Goal: Task Accomplishment & Management: Use online tool/utility

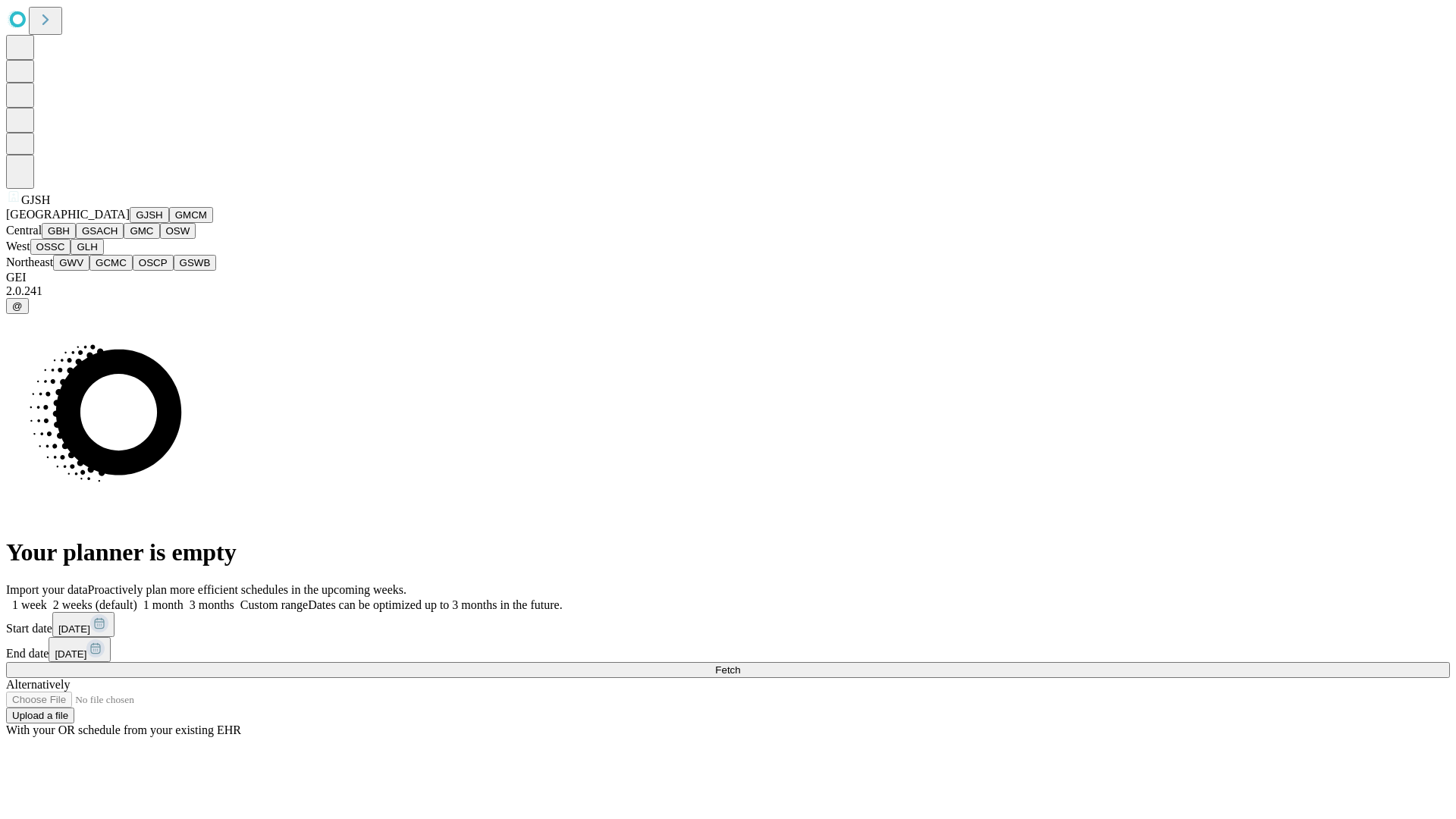
click at [129, 223] on button "GJSH" at bounding box center [149, 214] width 40 height 16
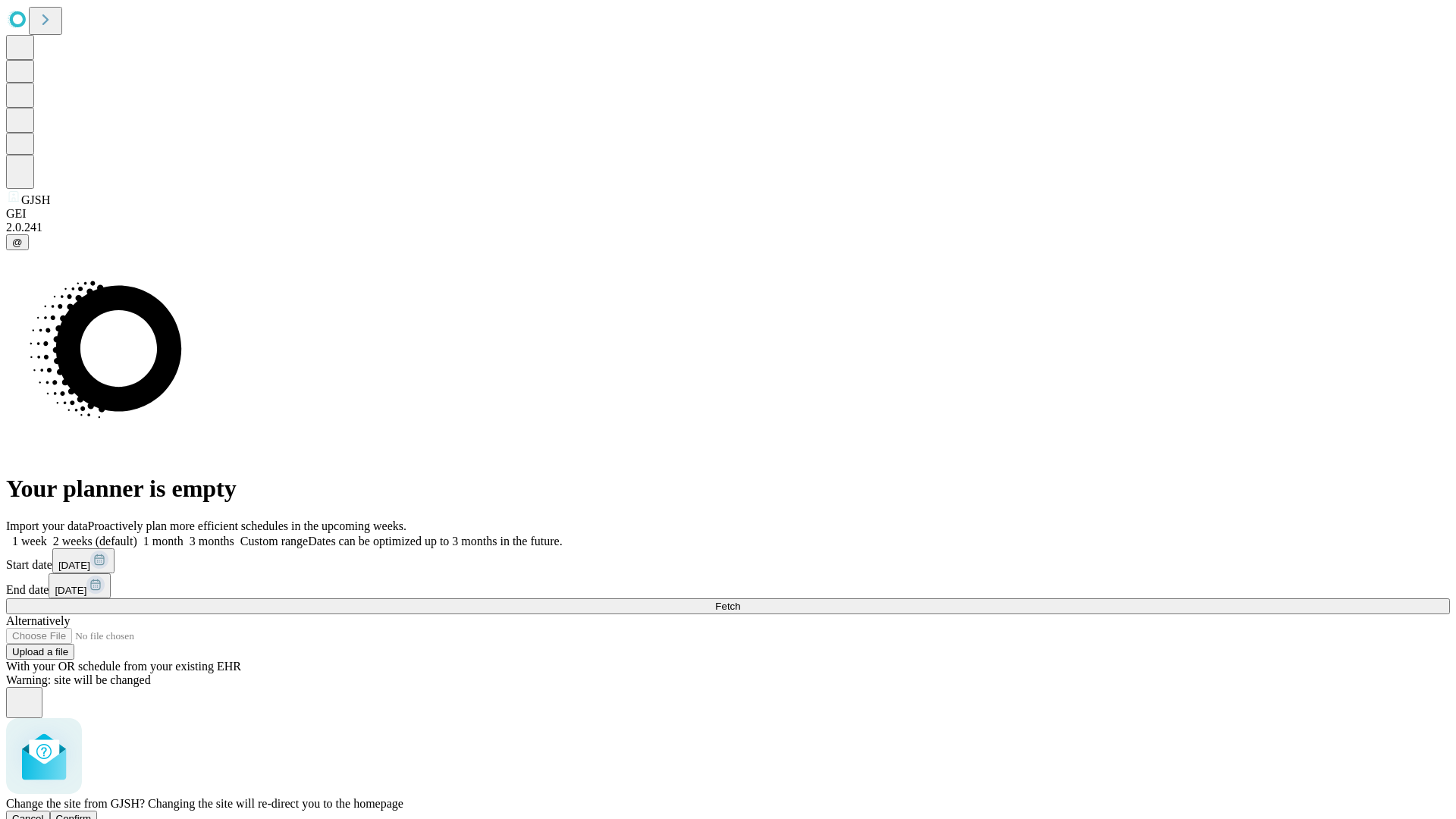
click at [91, 813] on span "Confirm" at bounding box center [73, 819] width 35 height 12
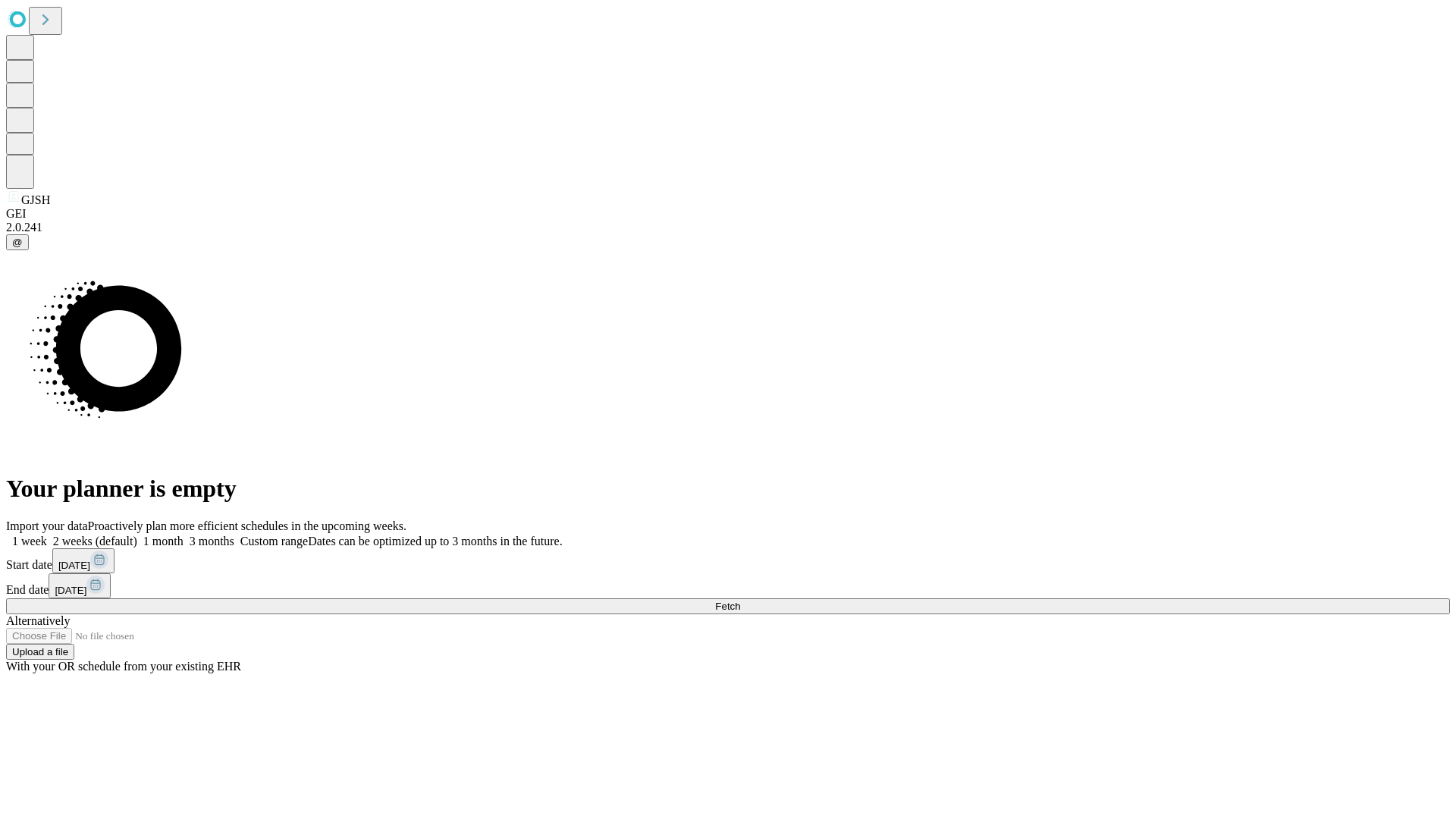
click at [138, 535] on label "2 weeks (default)" at bounding box center [92, 541] width 91 height 13
click at [740, 601] on span "Fetch" at bounding box center [728, 606] width 25 height 12
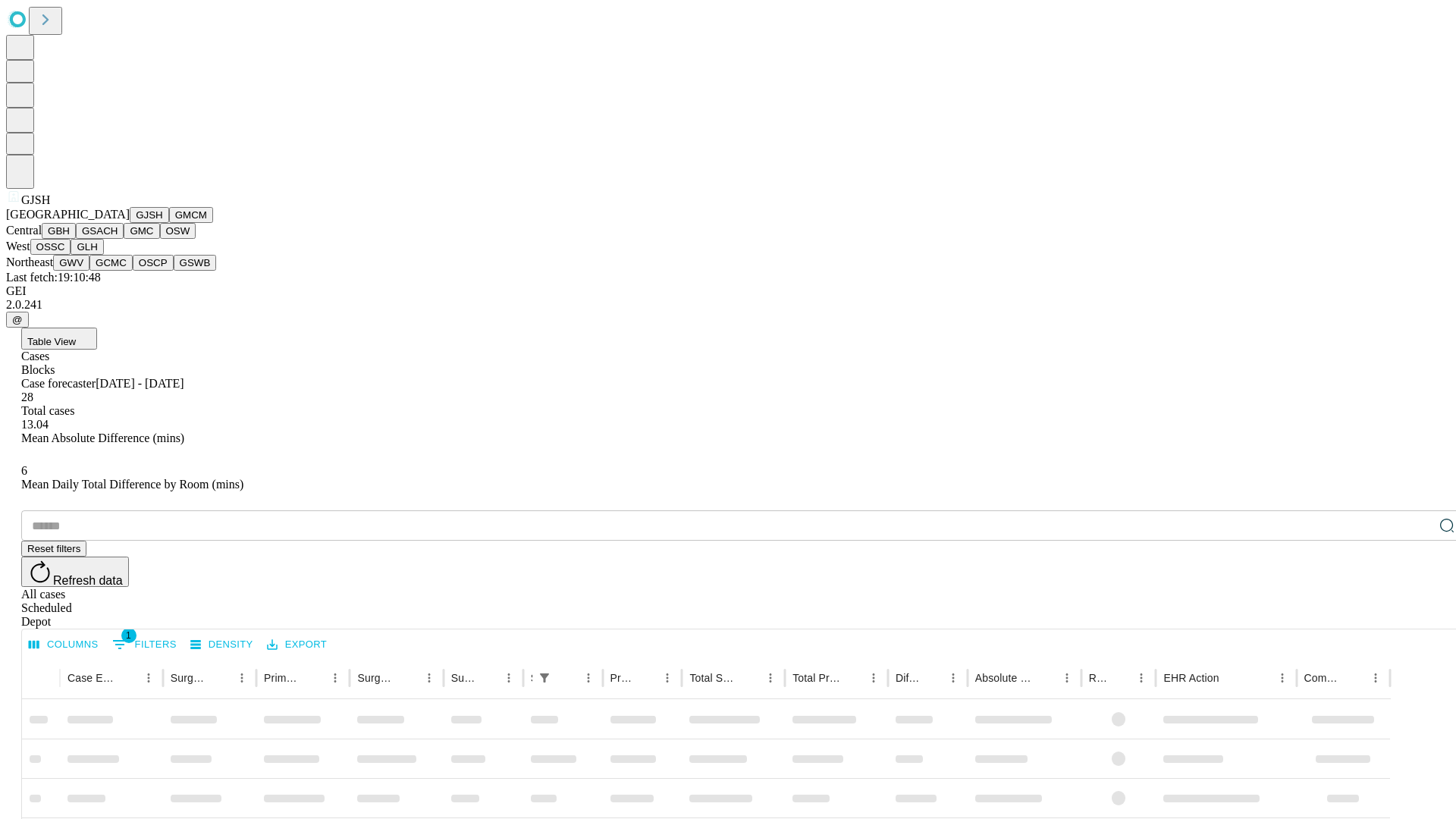
click at [169, 223] on button "GMCM" at bounding box center [190, 214] width 44 height 16
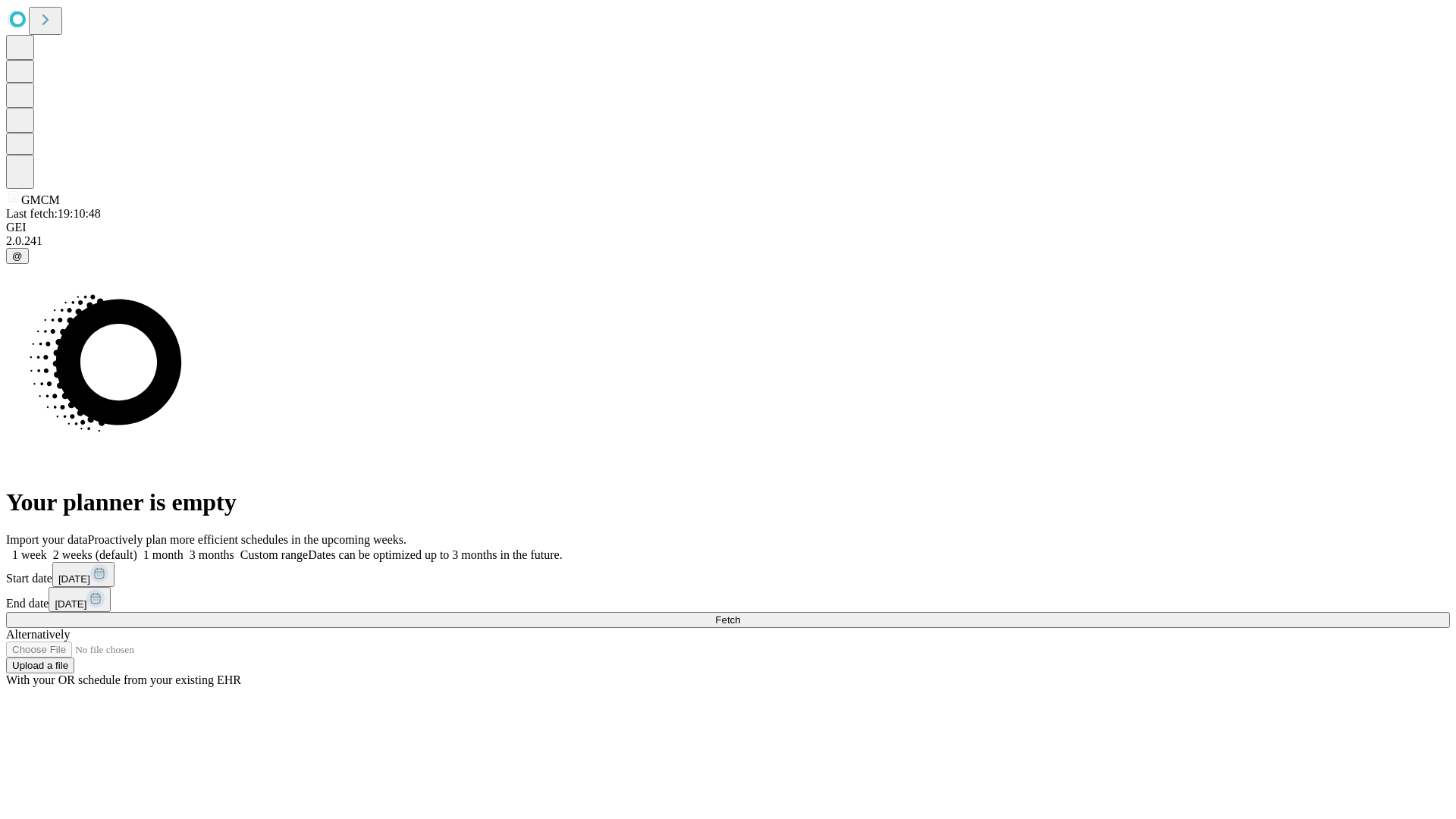
click at [138, 548] on label "2 weeks (default)" at bounding box center [92, 555] width 91 height 13
click at [740, 614] on span "Fetch" at bounding box center [728, 620] width 25 height 12
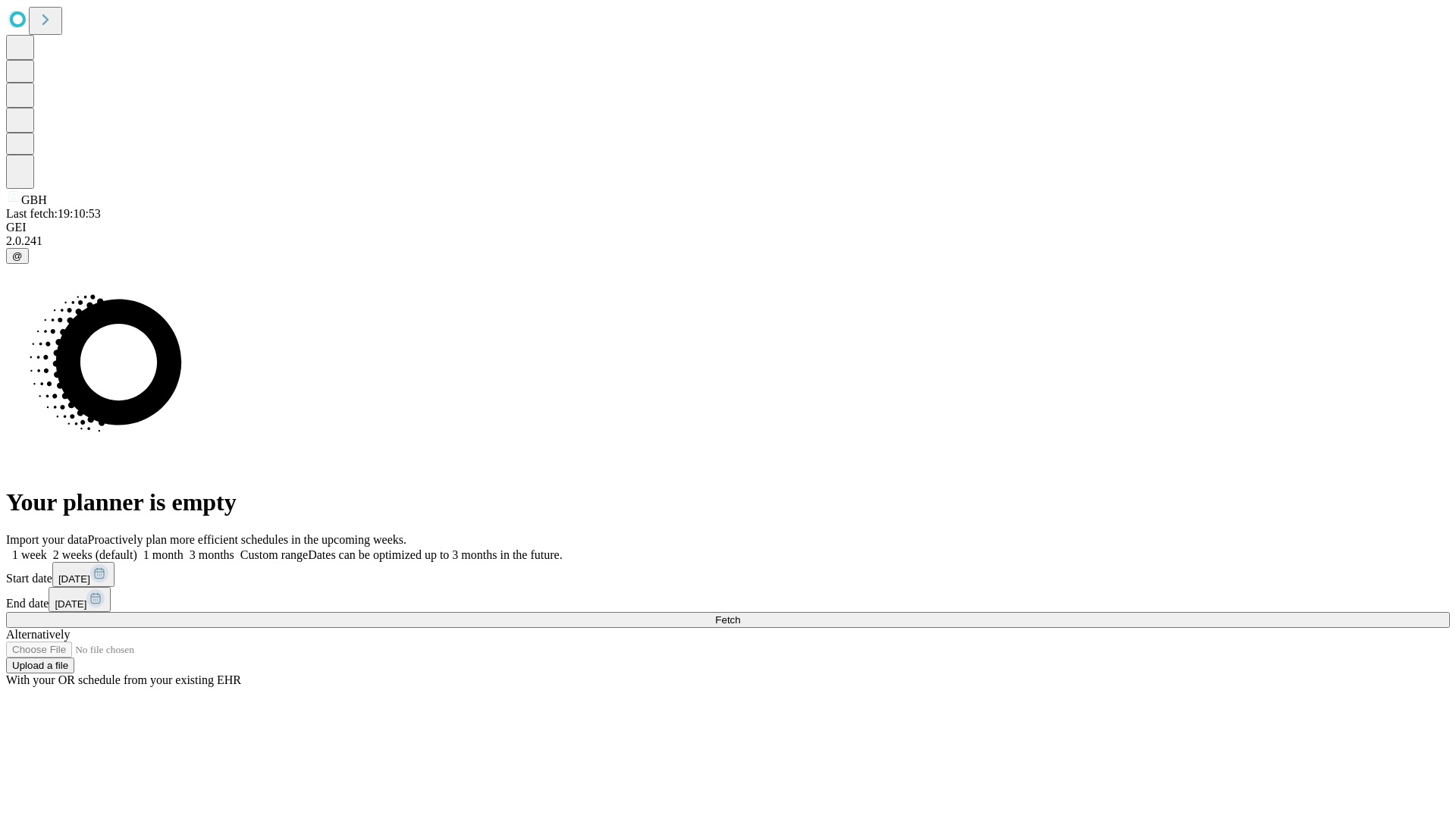
click at [138, 548] on label "2 weeks (default)" at bounding box center [92, 555] width 91 height 13
click at [740, 614] on span "Fetch" at bounding box center [728, 620] width 25 height 12
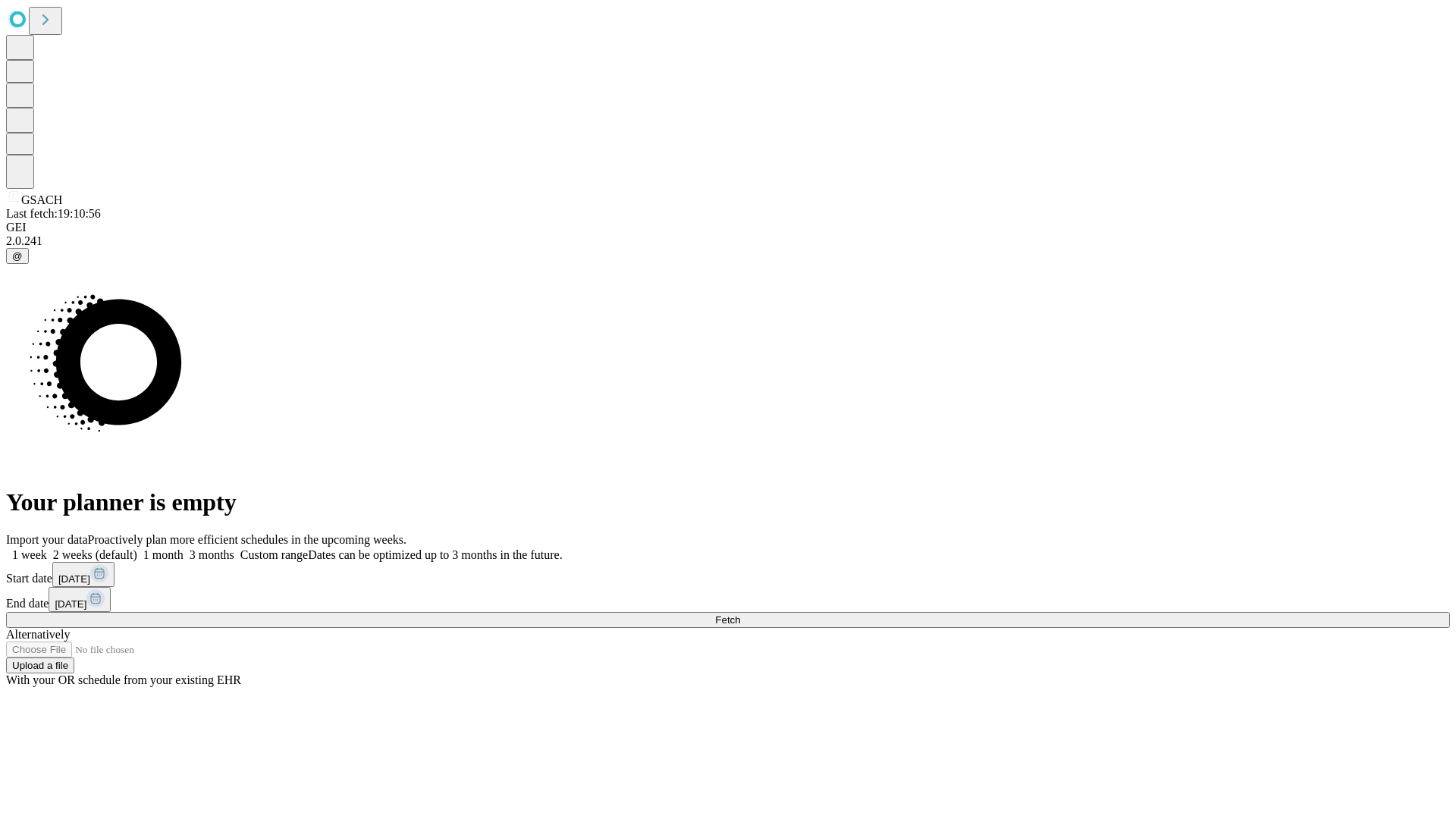
click at [138, 548] on label "2 weeks (default)" at bounding box center [92, 555] width 91 height 13
click at [740, 614] on span "Fetch" at bounding box center [728, 620] width 25 height 12
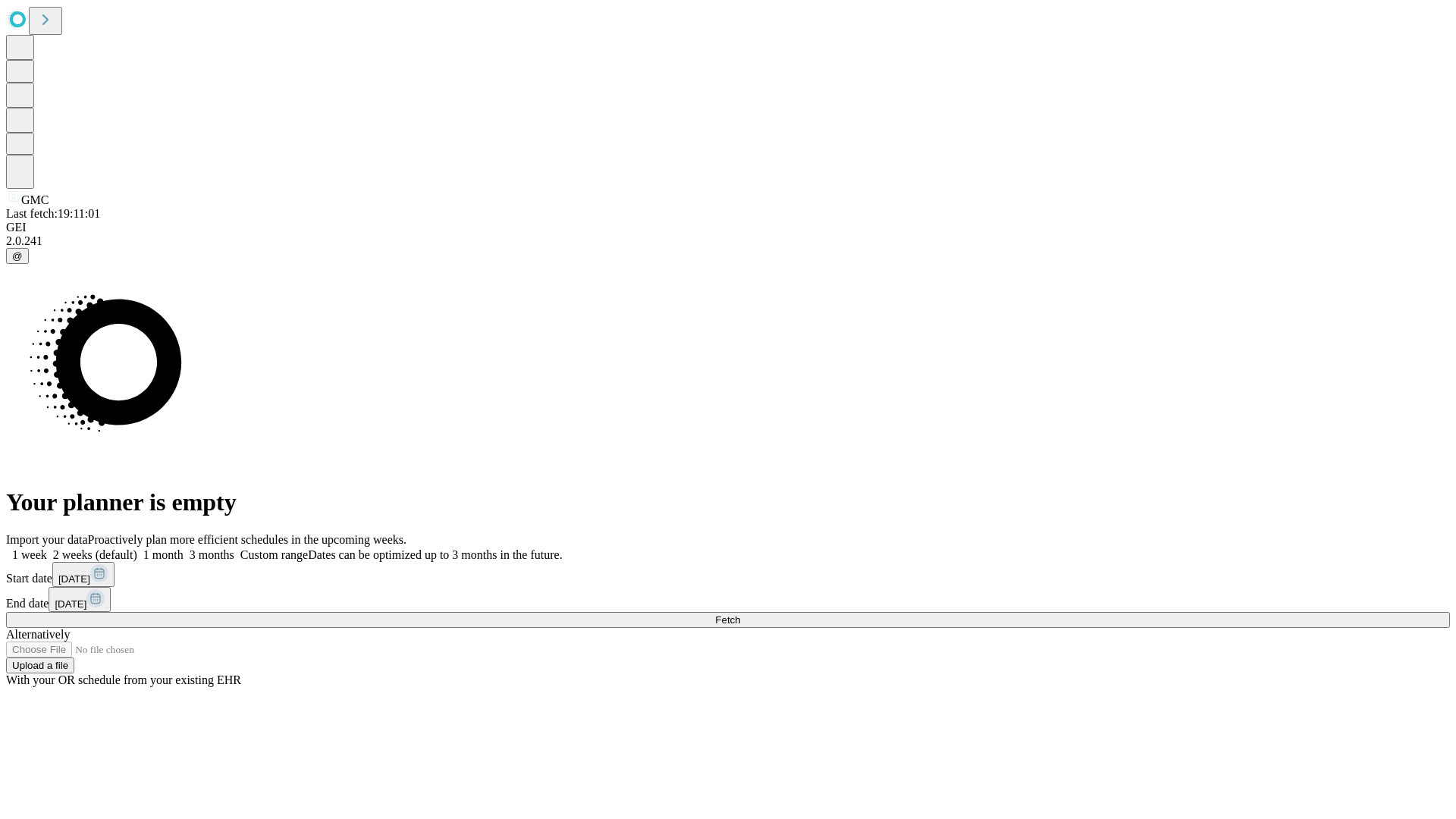
click at [740, 614] on span "Fetch" at bounding box center [728, 620] width 25 height 12
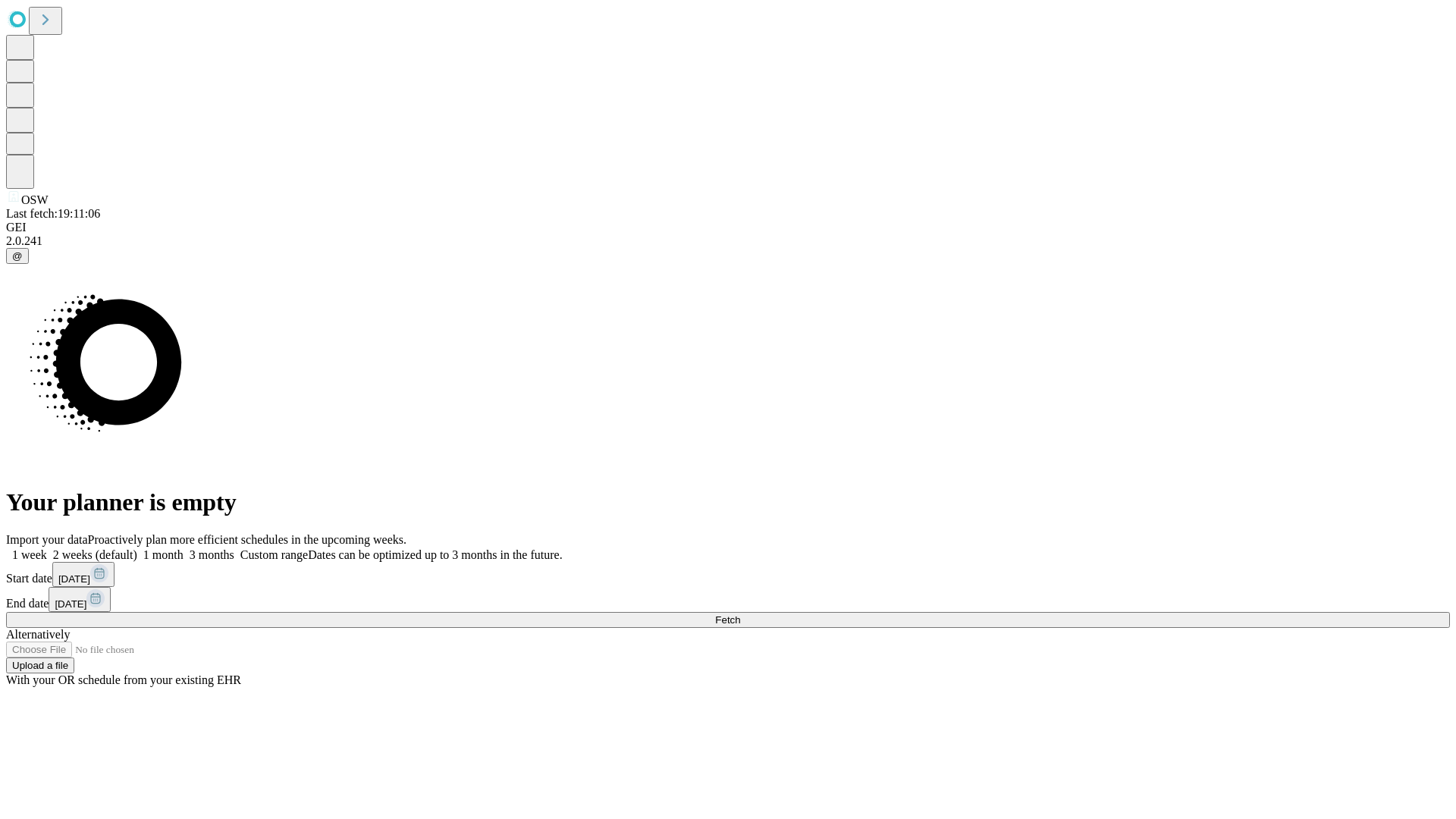
click at [138, 548] on label "2 weeks (default)" at bounding box center [92, 555] width 91 height 13
click at [740, 614] on span "Fetch" at bounding box center [728, 620] width 25 height 12
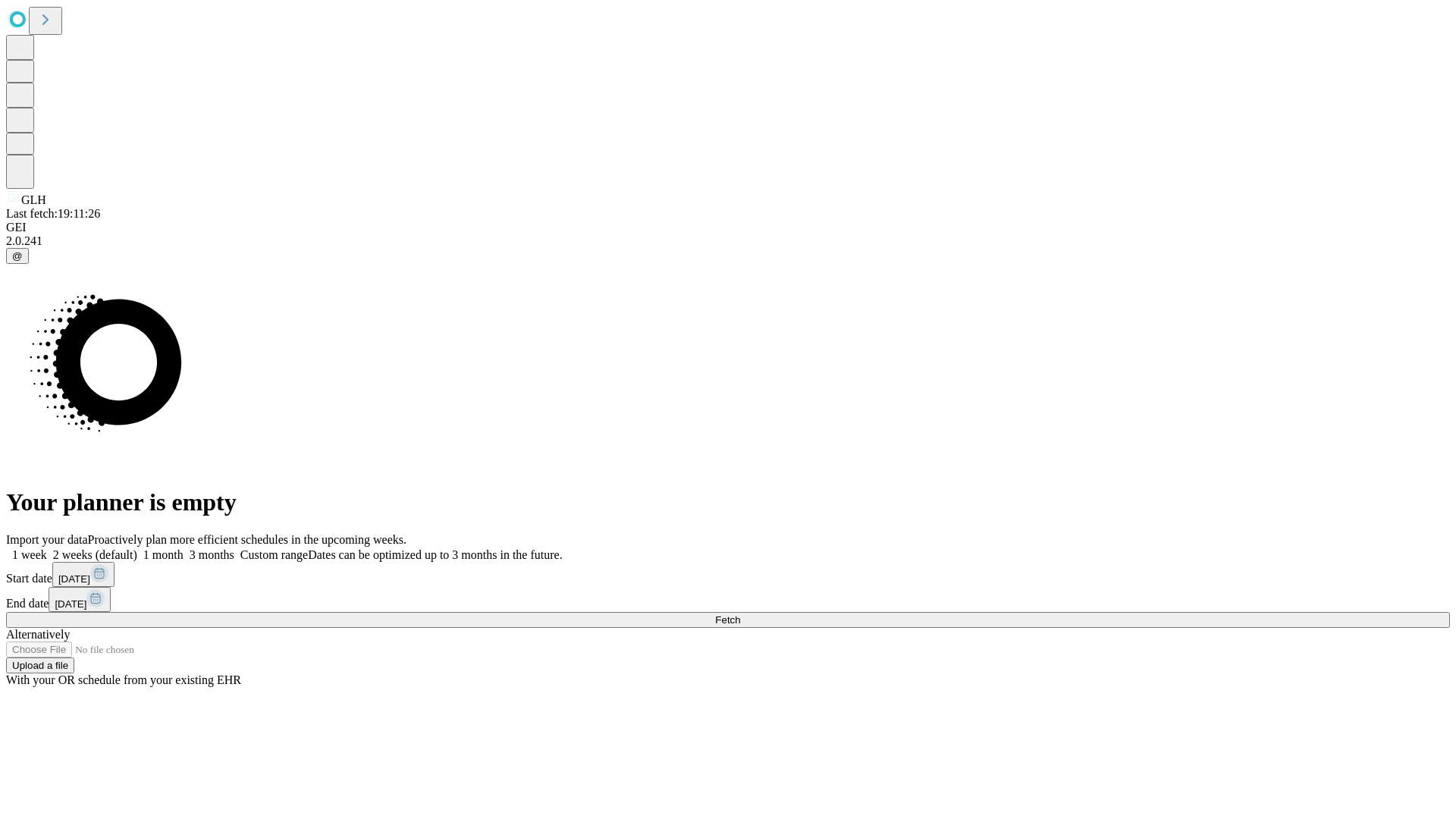
click at [138, 548] on label "2 weeks (default)" at bounding box center [92, 555] width 91 height 13
click at [740, 614] on span "Fetch" at bounding box center [728, 620] width 25 height 12
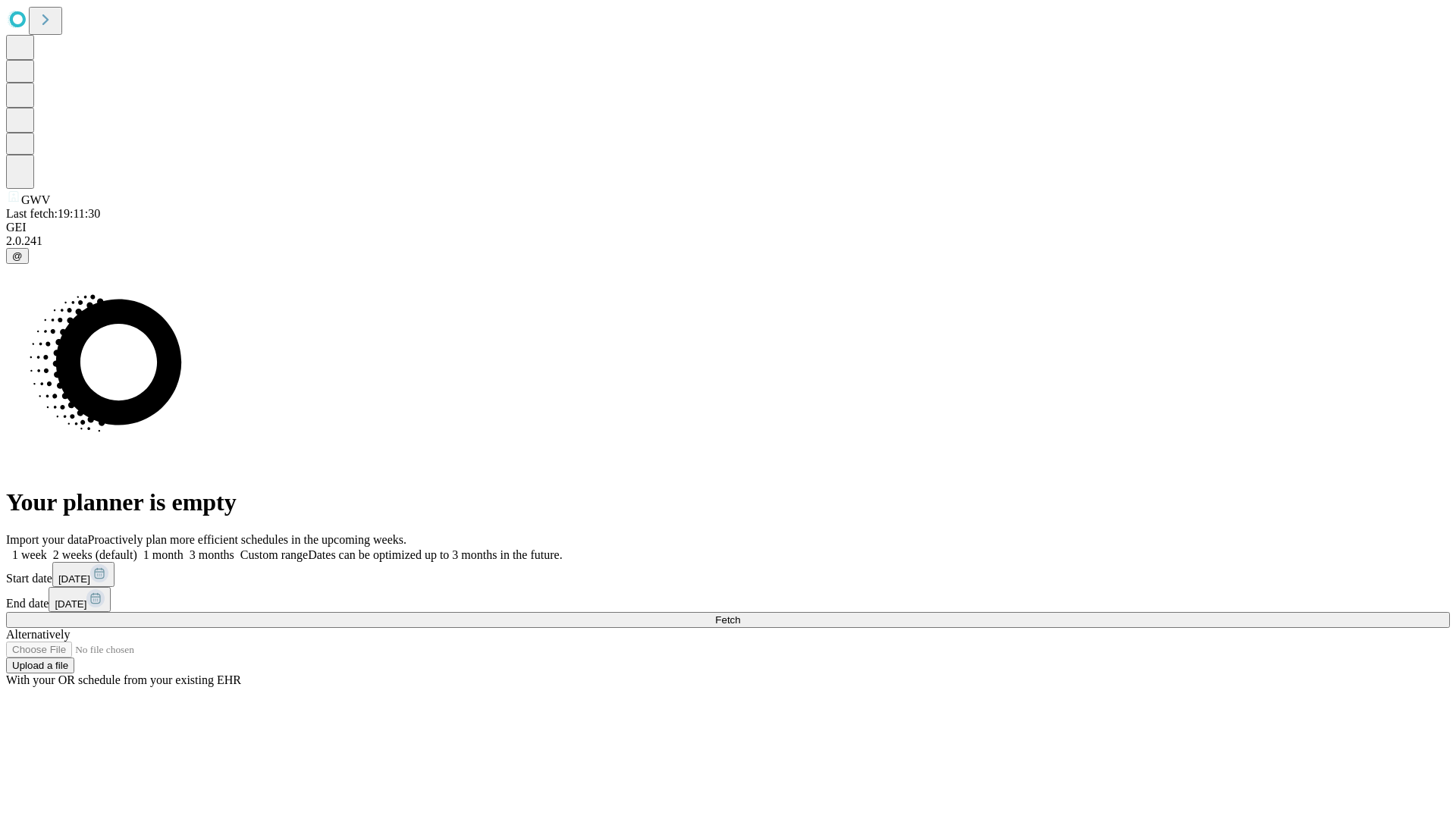
click at [740, 614] on span "Fetch" at bounding box center [728, 620] width 25 height 12
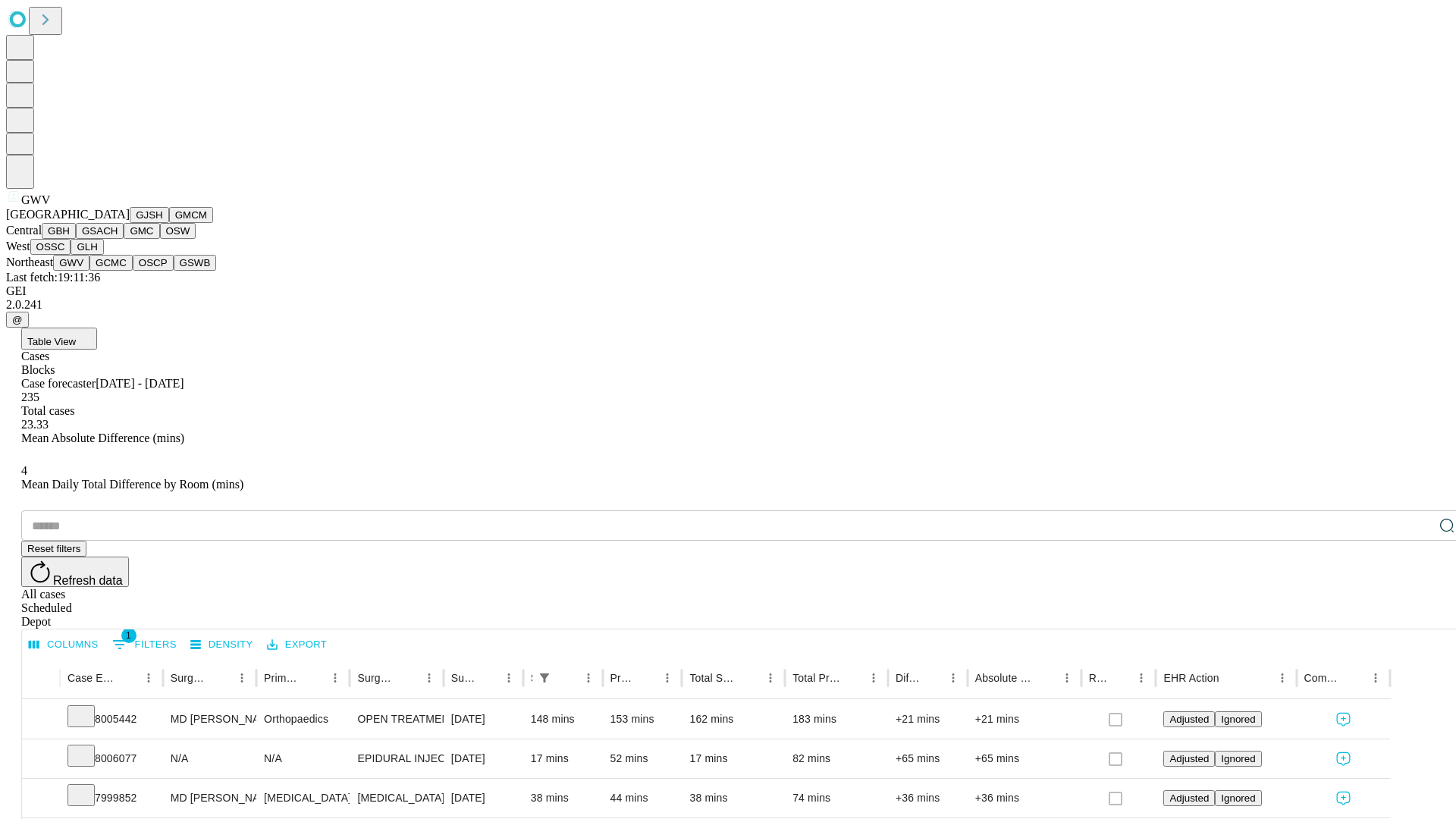
click at [118, 271] on button "GCMC" at bounding box center [111, 262] width 43 height 16
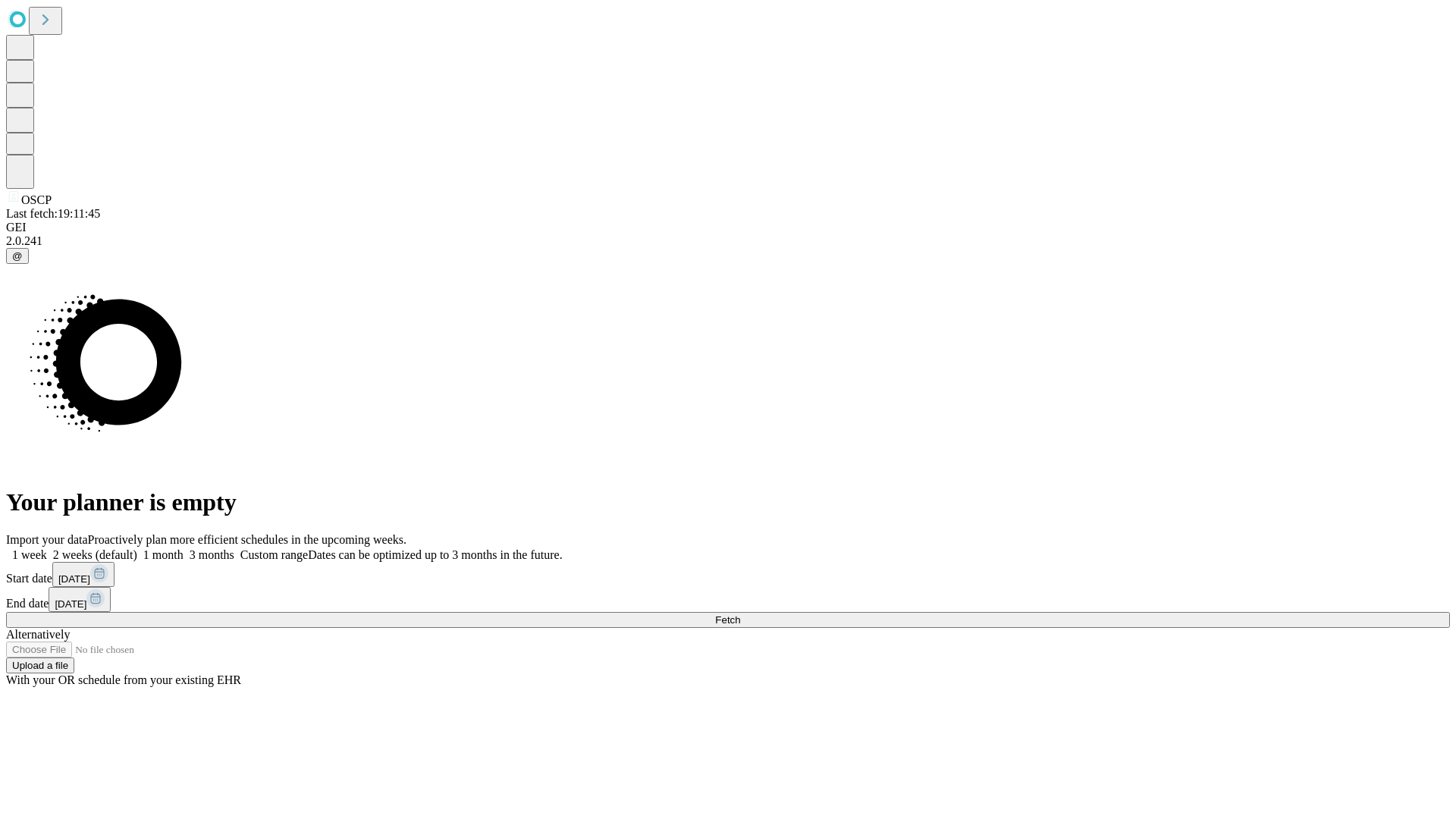
click at [740, 614] on span "Fetch" at bounding box center [728, 620] width 25 height 12
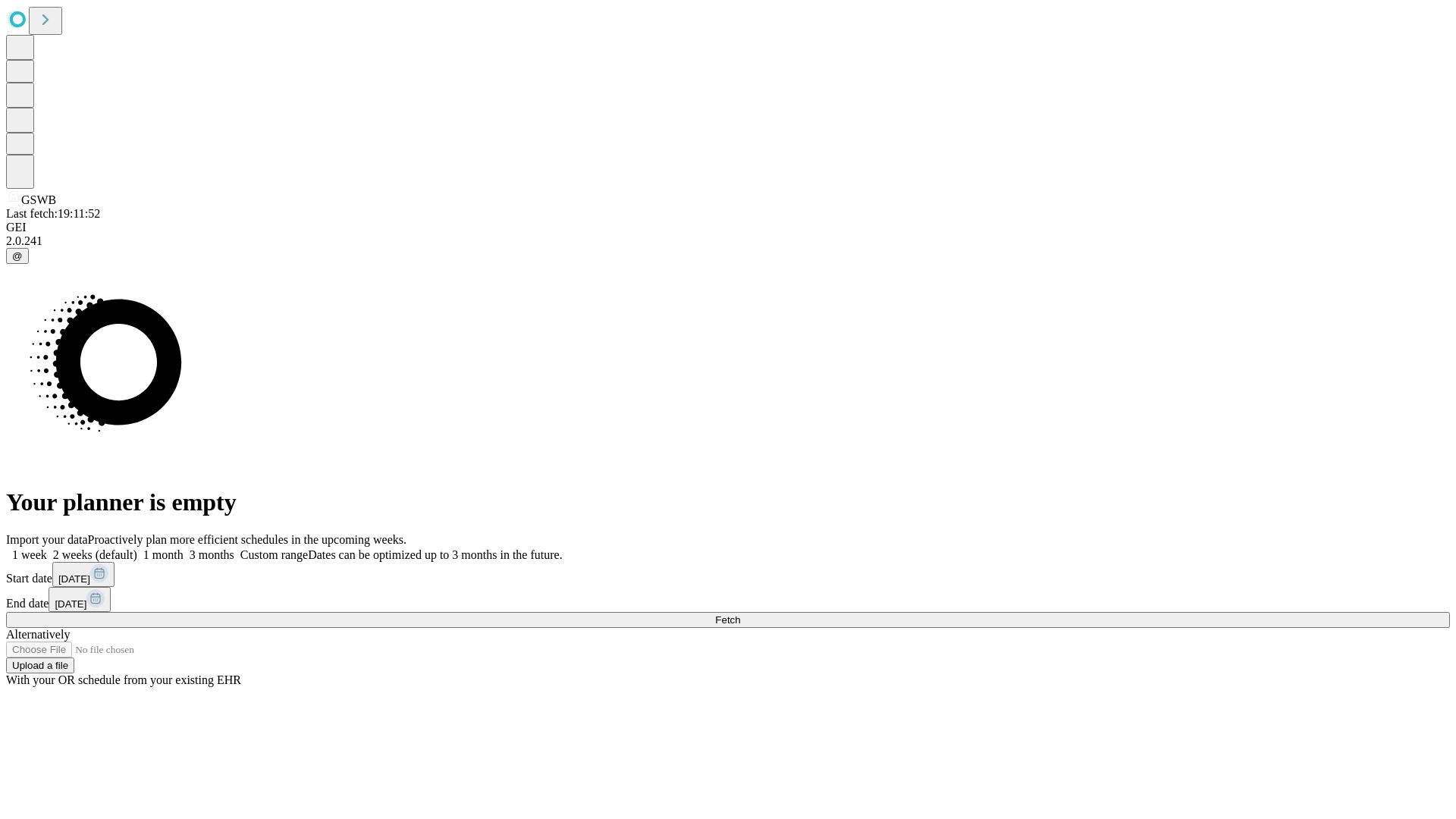
click at [138, 548] on label "2 weeks (default)" at bounding box center [92, 555] width 91 height 13
click at [740, 614] on span "Fetch" at bounding box center [728, 620] width 25 height 12
